Goal: Find specific page/section: Find specific page/section

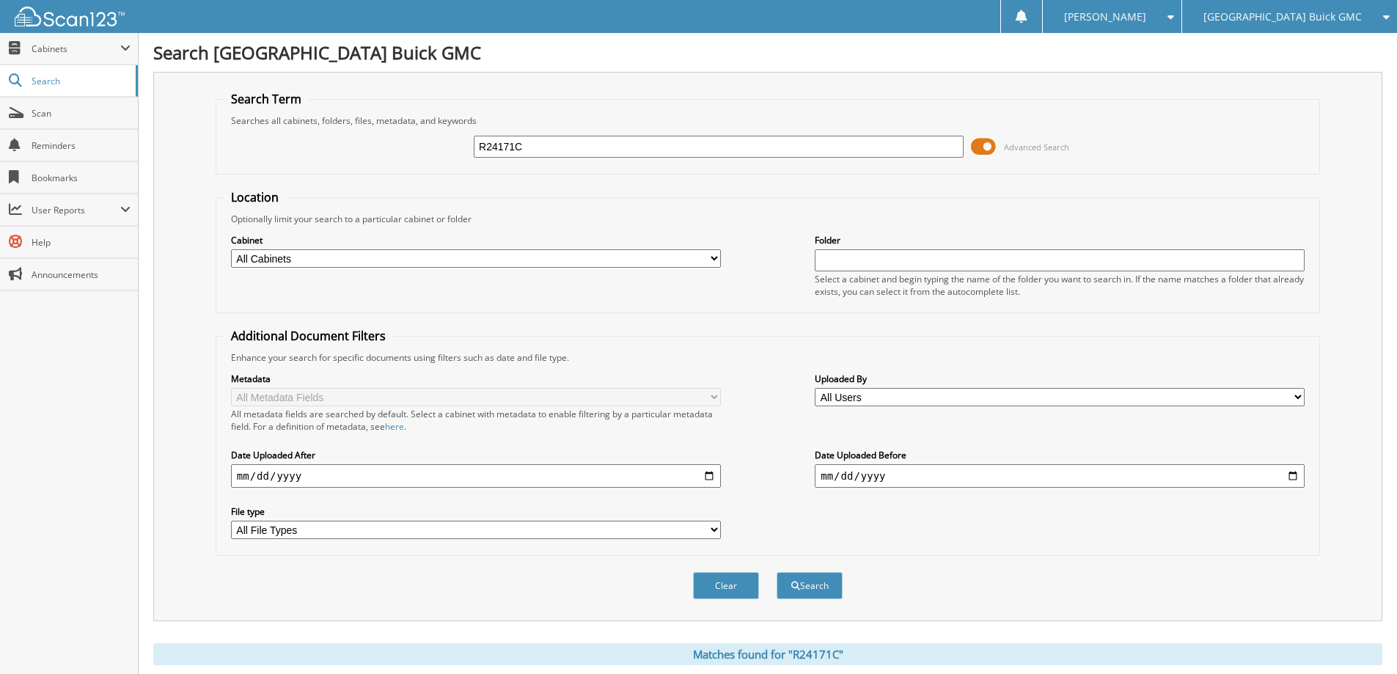
click at [1335, 21] on span "[GEOGRAPHIC_DATA] Buick GMC" at bounding box center [1282, 16] width 158 height 9
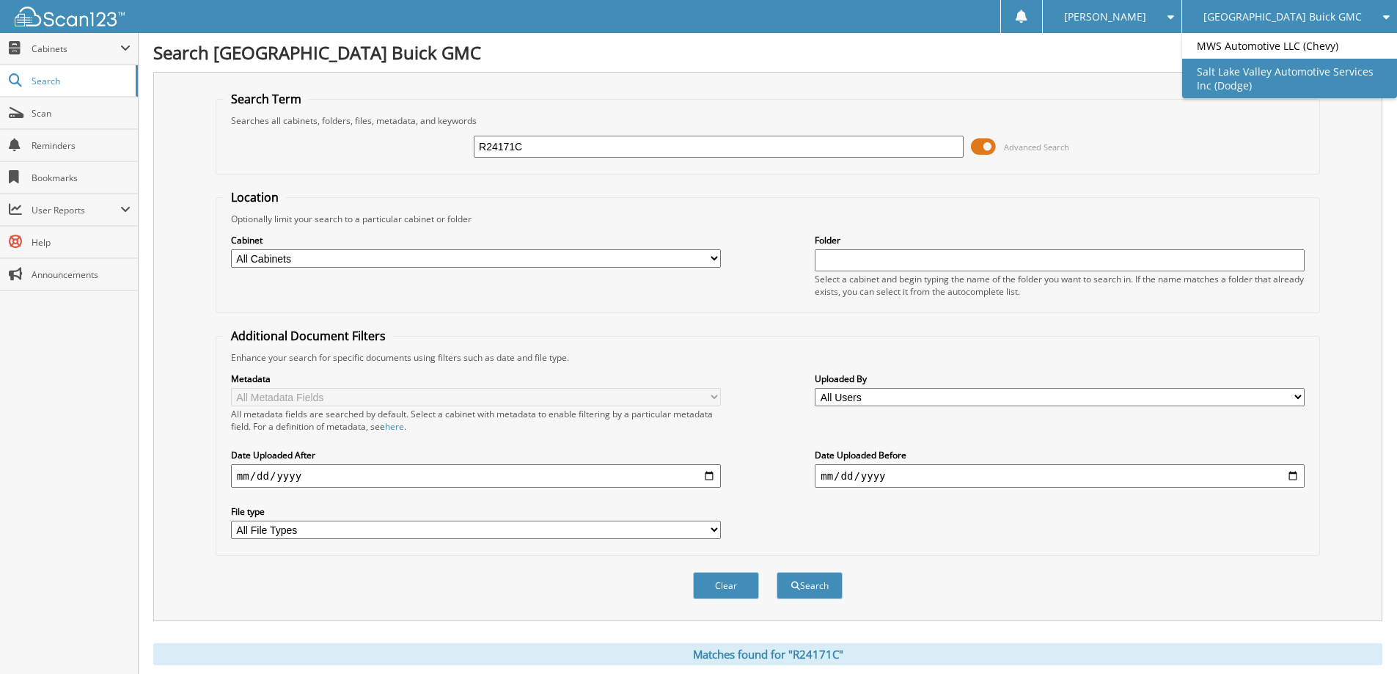
click at [1316, 74] on link "Salt Lake Valley Automotive Services Inc (Dodge)" at bounding box center [1289, 79] width 215 height 40
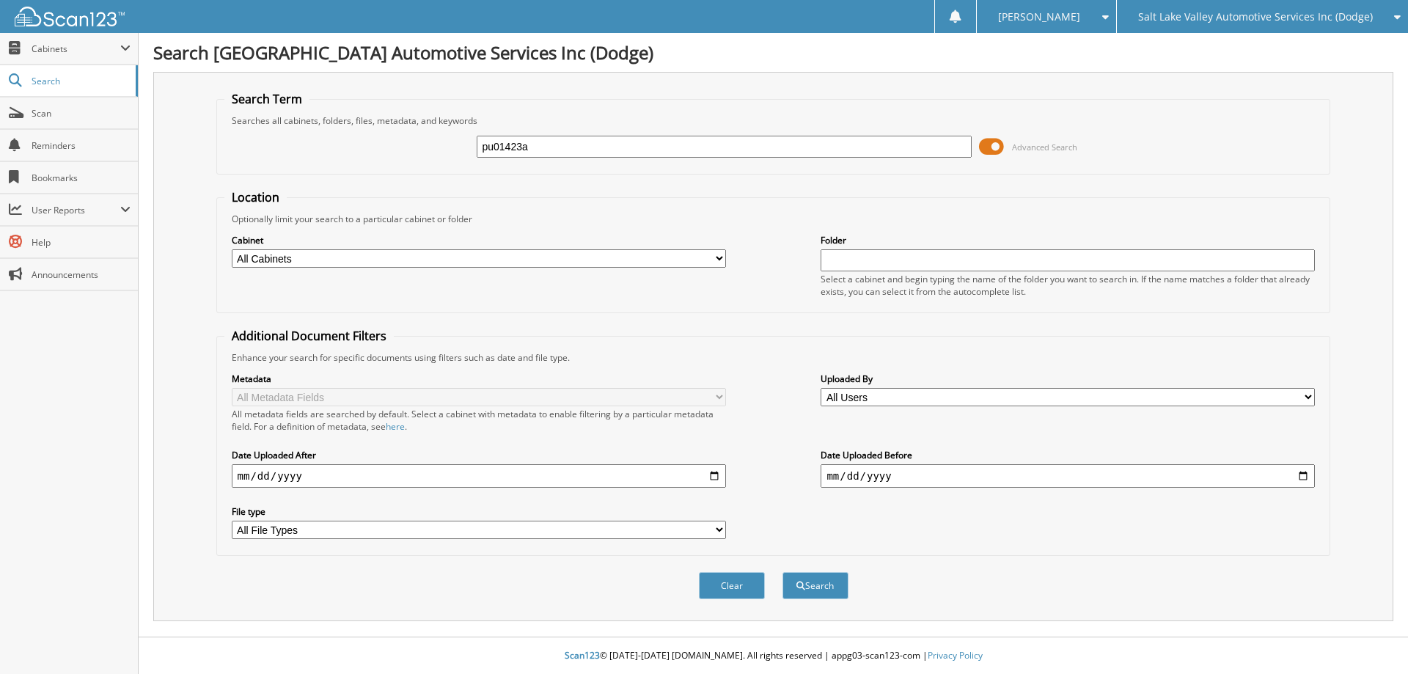
type input "pu01423a"
click at [782, 572] on button "Search" at bounding box center [815, 585] width 66 height 27
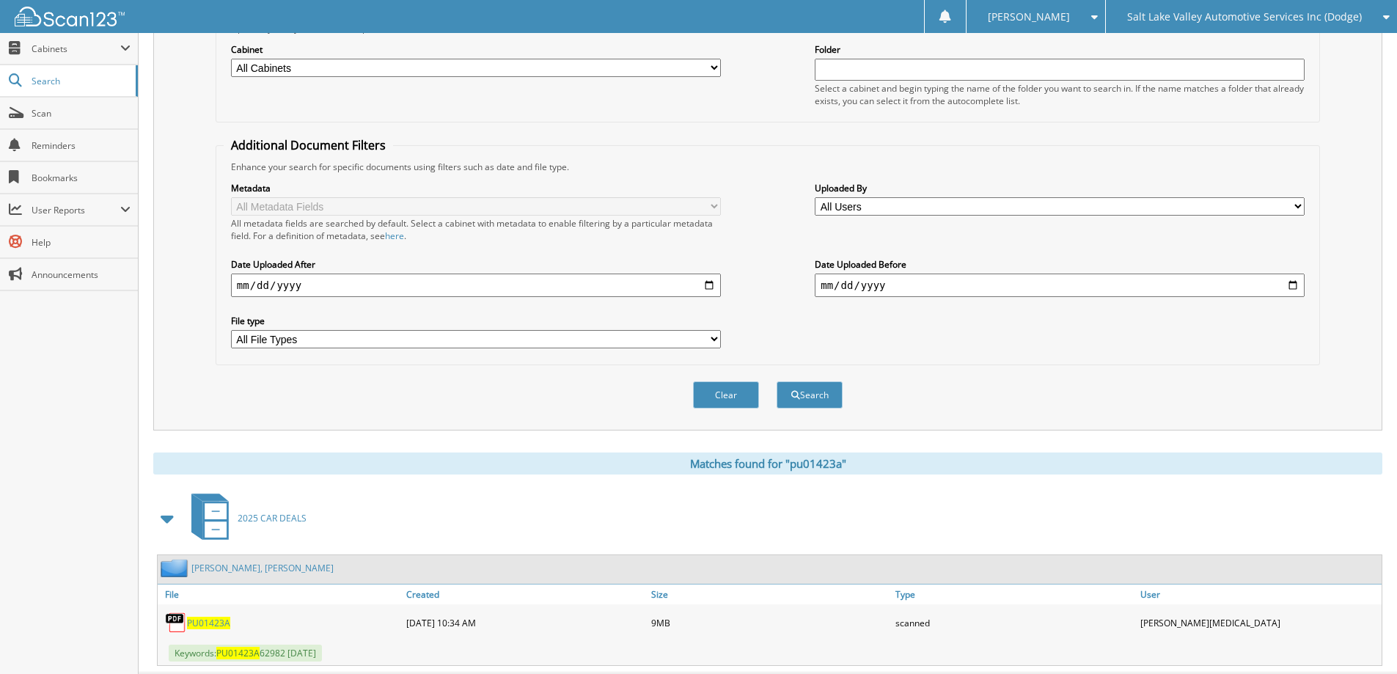
scroll to position [227, 0]
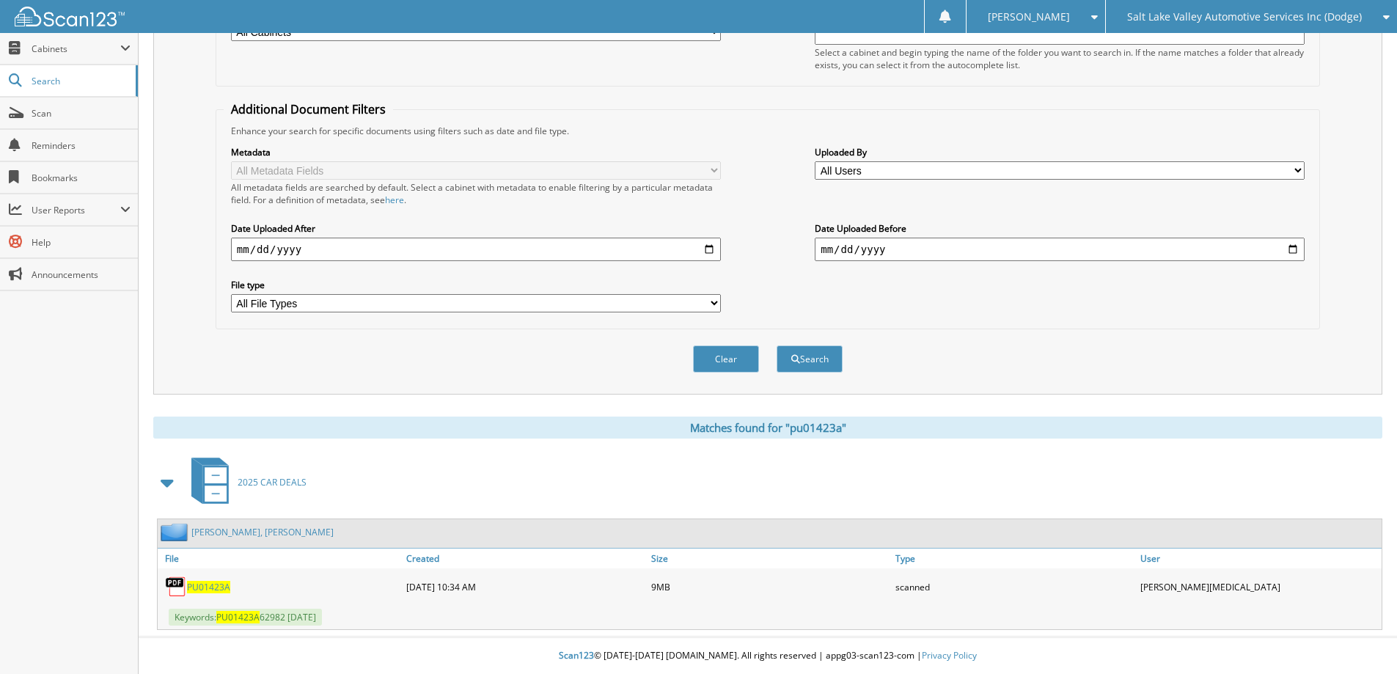
click at [223, 585] on span "PU01423A" at bounding box center [208, 587] width 43 height 12
click at [87, 109] on span "Scan" at bounding box center [81, 113] width 99 height 12
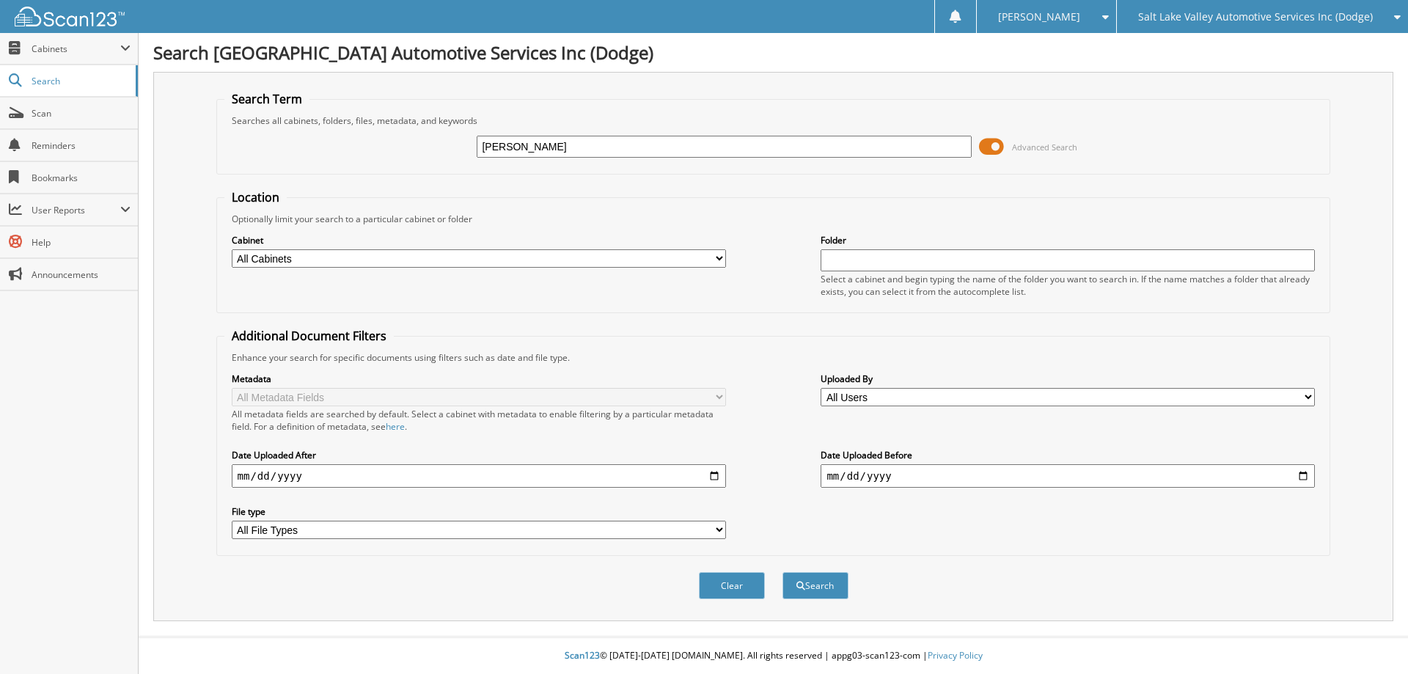
type input "COTTERMAN"
click at [782, 572] on button "Search" at bounding box center [815, 585] width 66 height 27
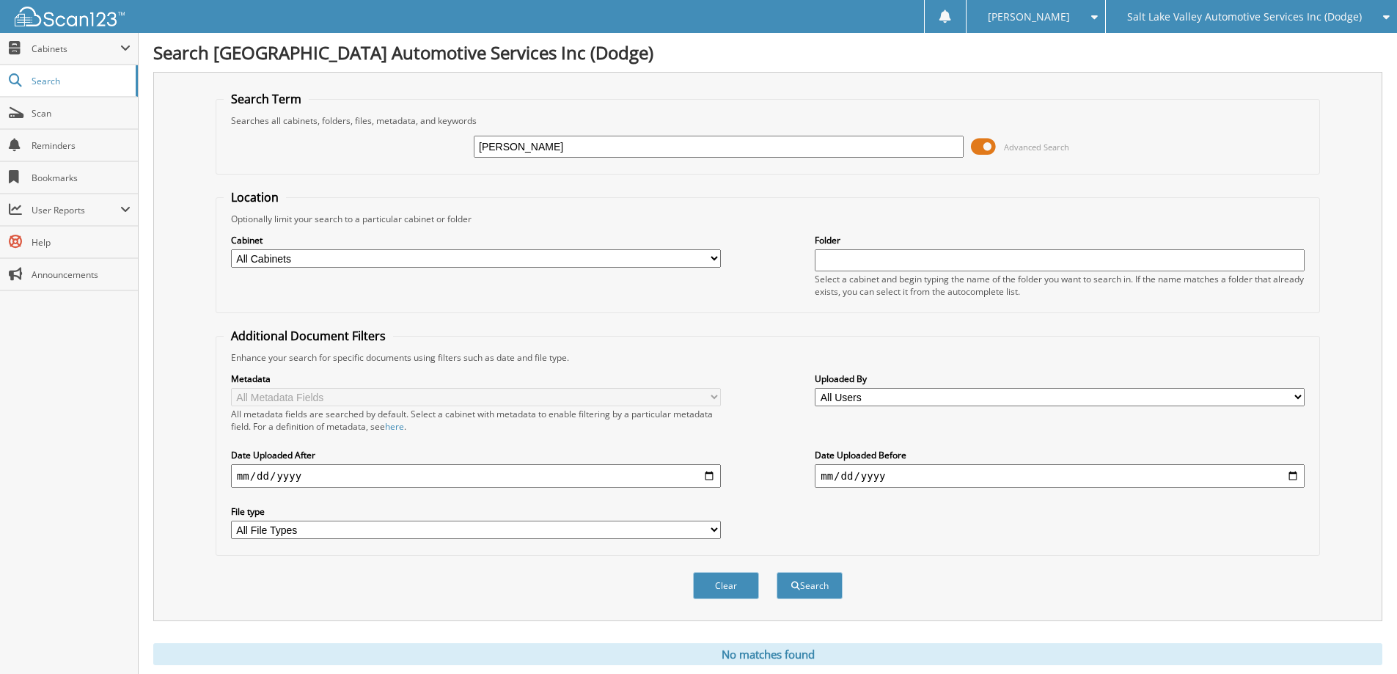
scroll to position [43, 0]
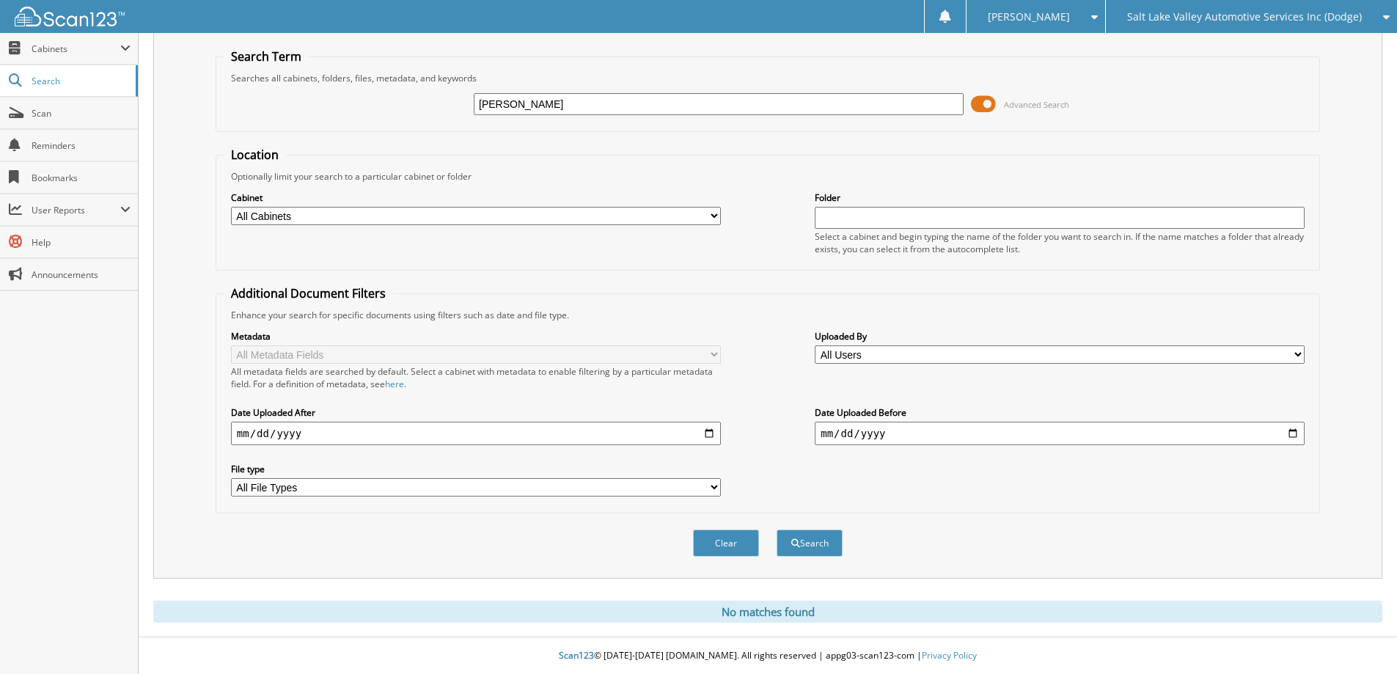
click at [622, 110] on input "COTTERMAN" at bounding box center [719, 104] width 490 height 22
type input "COTTERMAN"
click at [776, 529] on button "Search" at bounding box center [809, 542] width 66 height 27
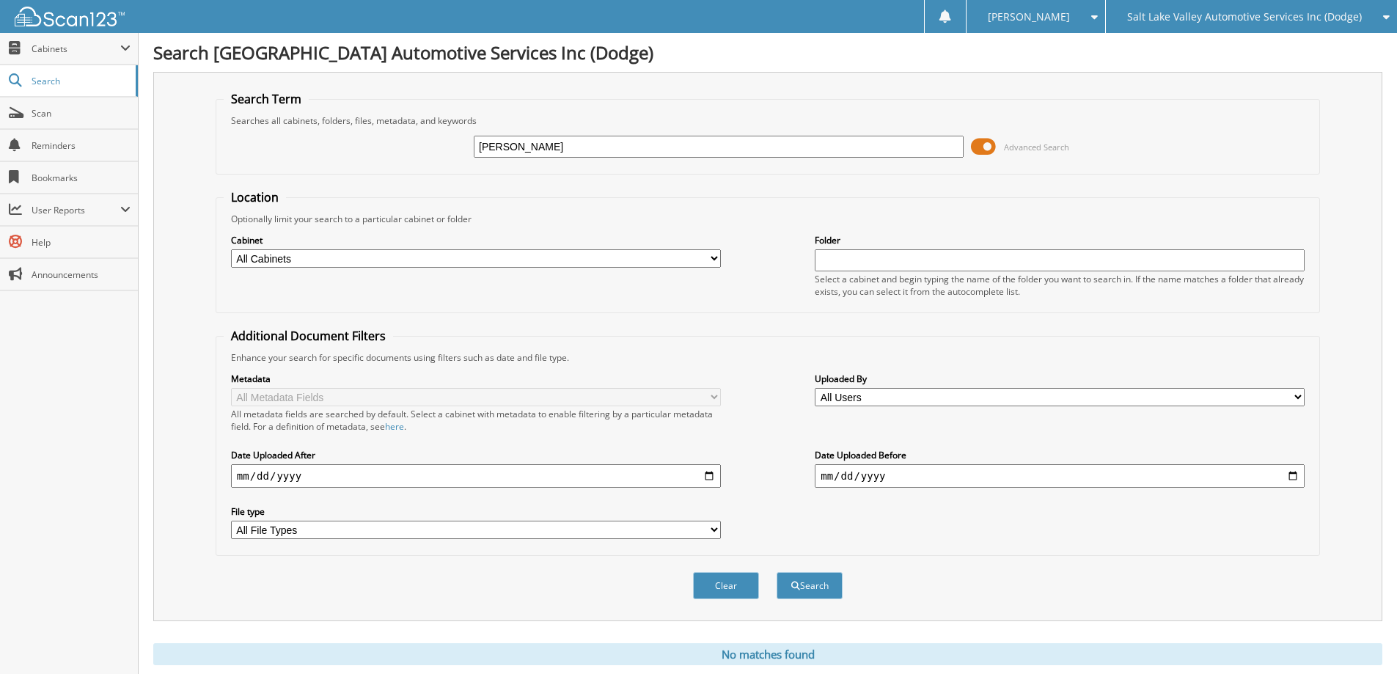
click at [612, 148] on input "COTTERMAN" at bounding box center [719, 147] width 490 height 22
type input "L"
type input "KELTON"
click at [776, 572] on button "Search" at bounding box center [809, 585] width 66 height 27
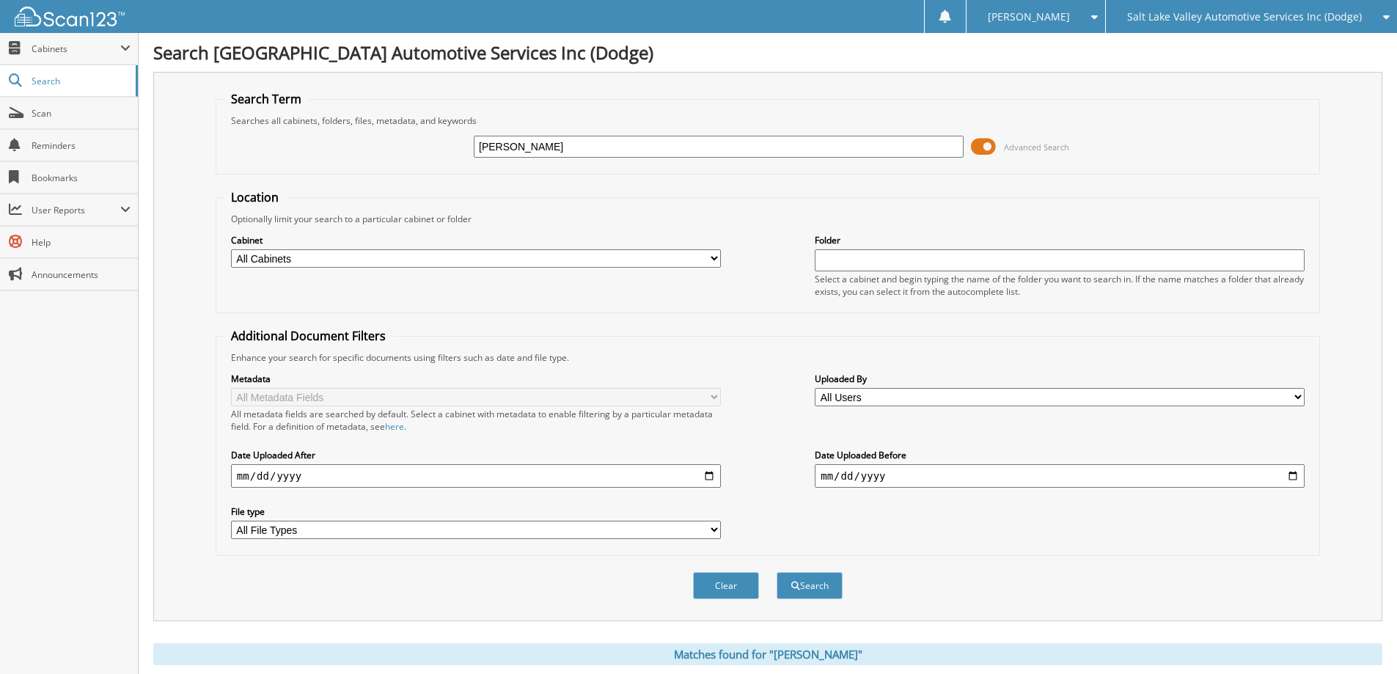
drag, startPoint x: 547, startPoint y: 136, endPoint x: 454, endPoint y: 144, distance: 93.4
click at [454, 144] on div "[PERSON_NAME] Advanced Search" at bounding box center [768, 147] width 1088 height 40
type input "R25305B"
click at [776, 572] on button "Search" at bounding box center [809, 585] width 66 height 27
click at [702, 146] on input "R25305B" at bounding box center [719, 147] width 490 height 22
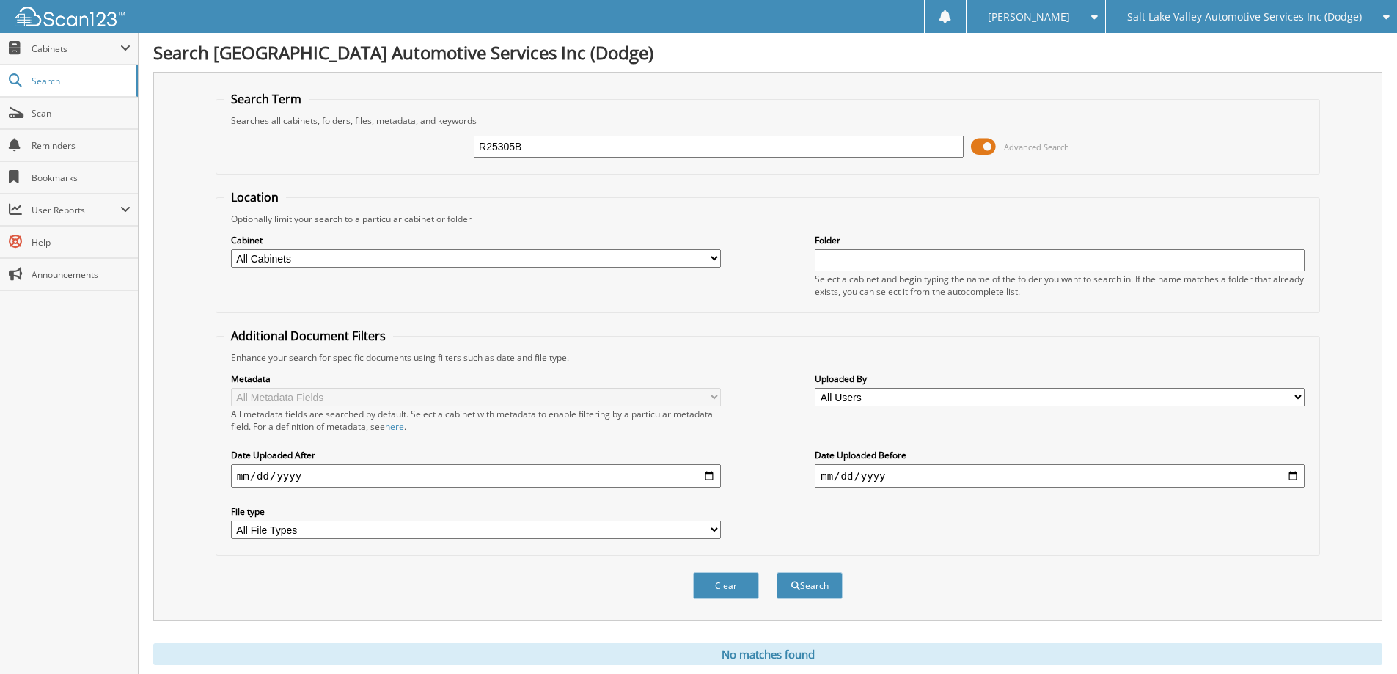
click at [702, 146] on input "R25305B" at bounding box center [719, 147] width 490 height 22
click at [776, 572] on button "Search" at bounding box center [809, 585] width 66 height 27
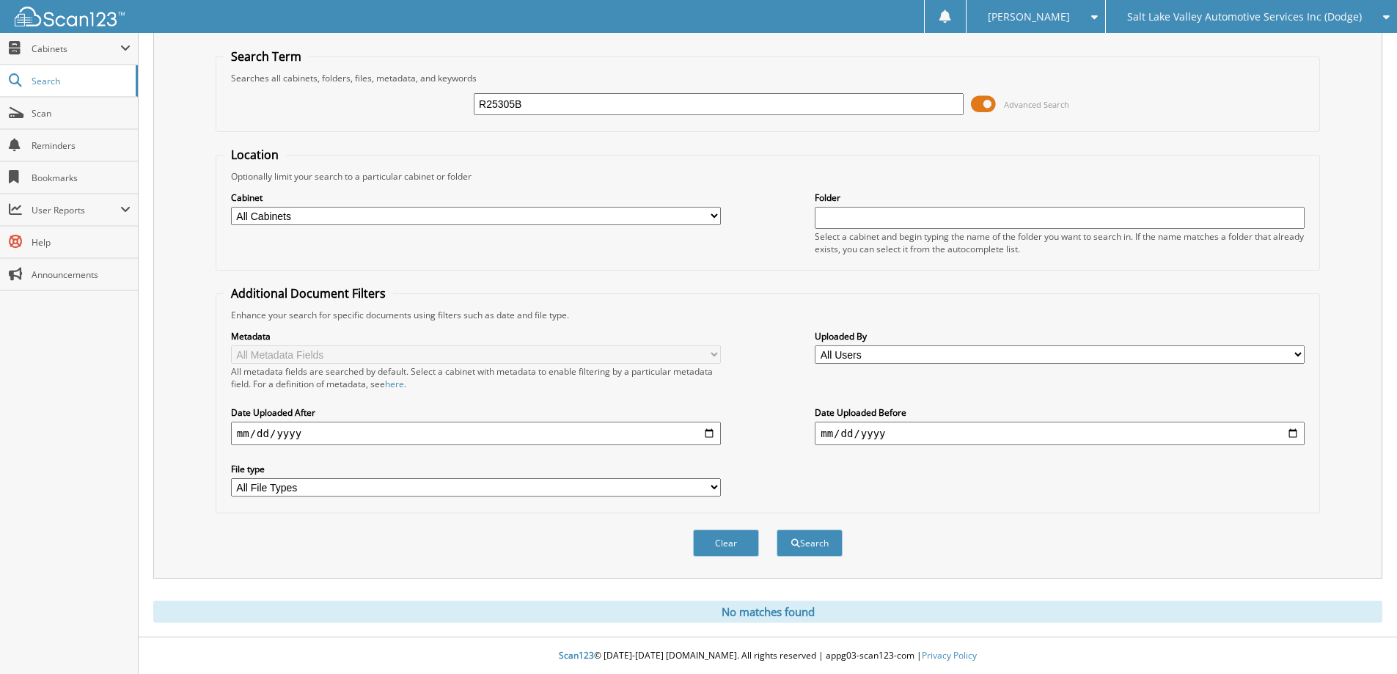
scroll to position [43, 0]
